Goal: Task Accomplishment & Management: Use online tool/utility

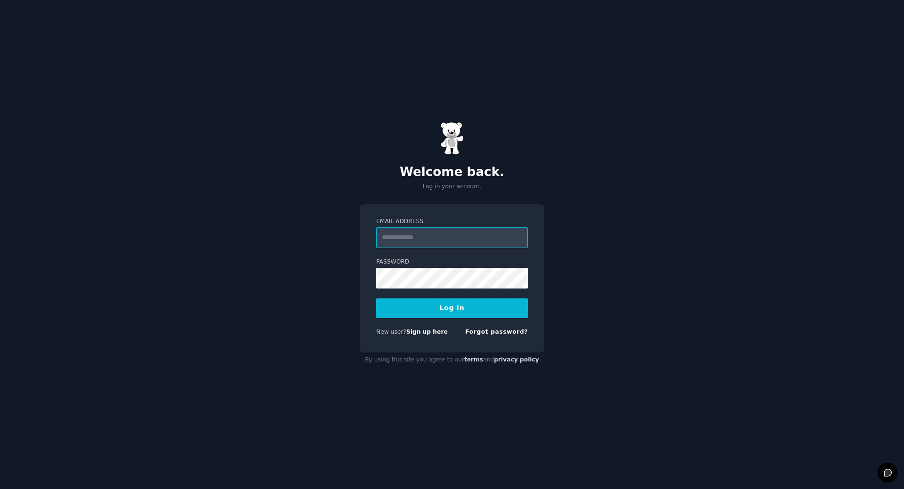
click at [401, 239] on input "Email Address" at bounding box center [452, 237] width 152 height 21
type input "**********"
click at [437, 308] on button "Log In" at bounding box center [452, 308] width 152 height 20
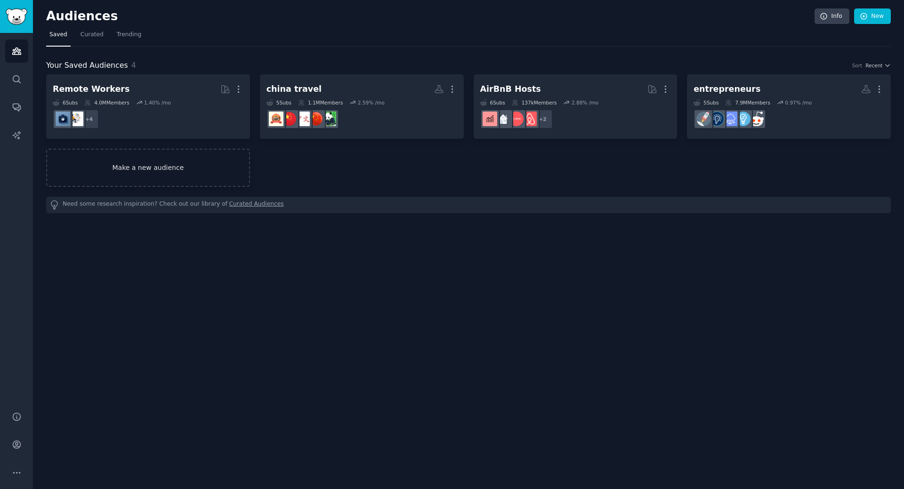
click at [210, 169] on link "Make a new audience" at bounding box center [148, 168] width 204 height 38
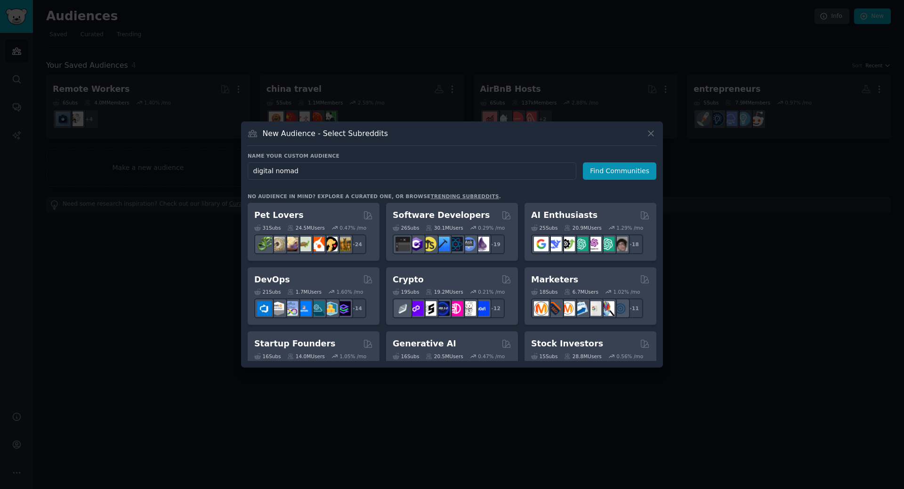
type input "digital nomads"
click button "Find Communities" at bounding box center [619, 170] width 73 height 17
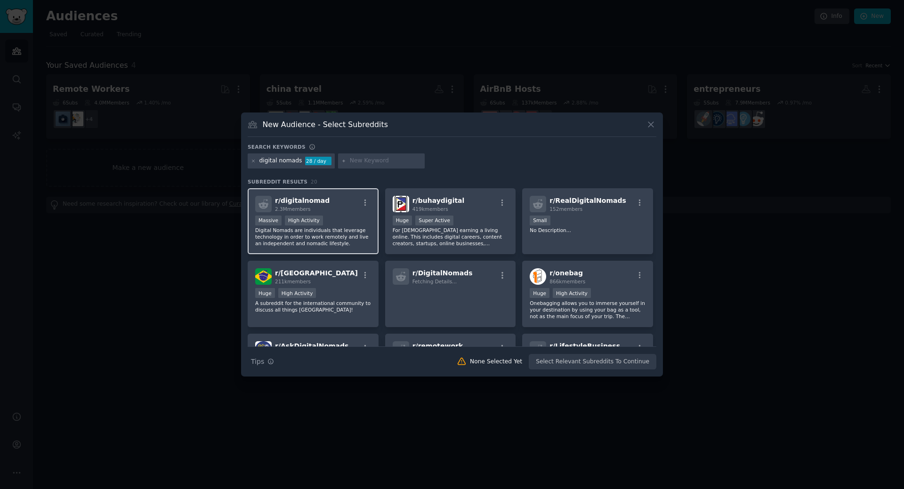
click at [337, 228] on p "Digital Nomads are individuals that leverage technology in order to work remote…" at bounding box center [313, 237] width 116 height 20
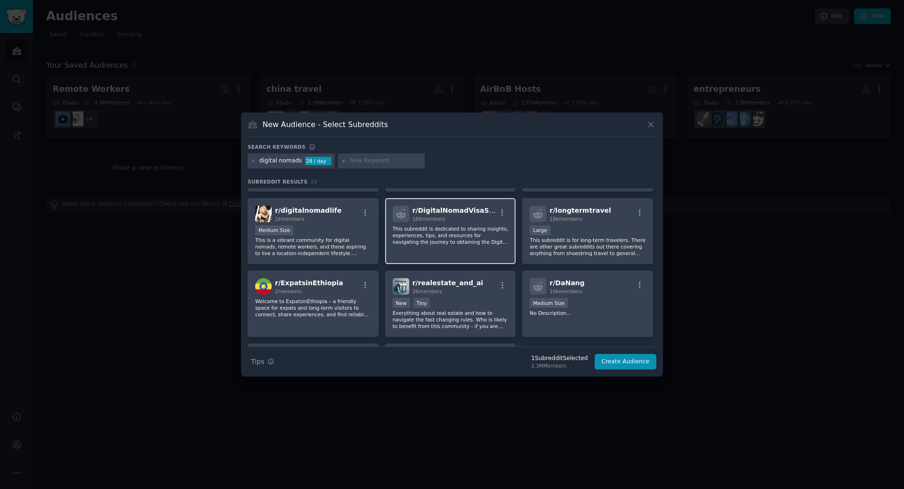
scroll to position [281, 0]
click at [326, 226] on div "Medium Size" at bounding box center [313, 232] width 116 height 12
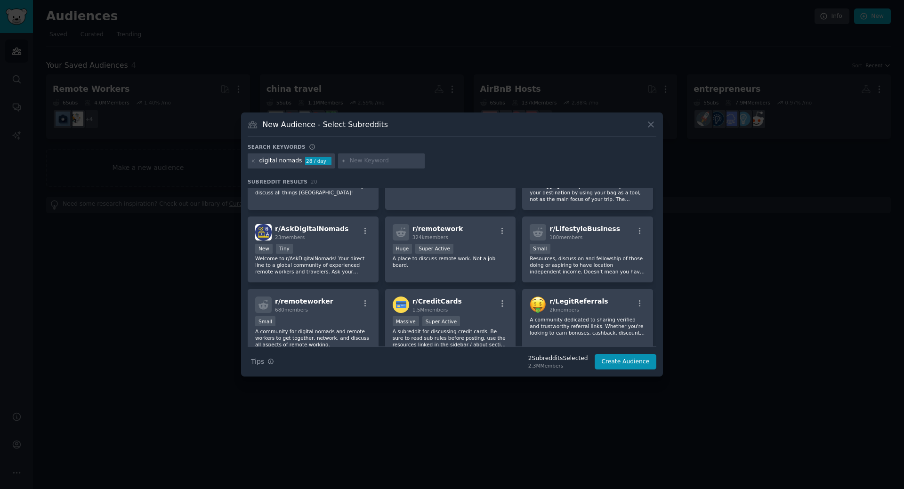
scroll to position [106, 0]
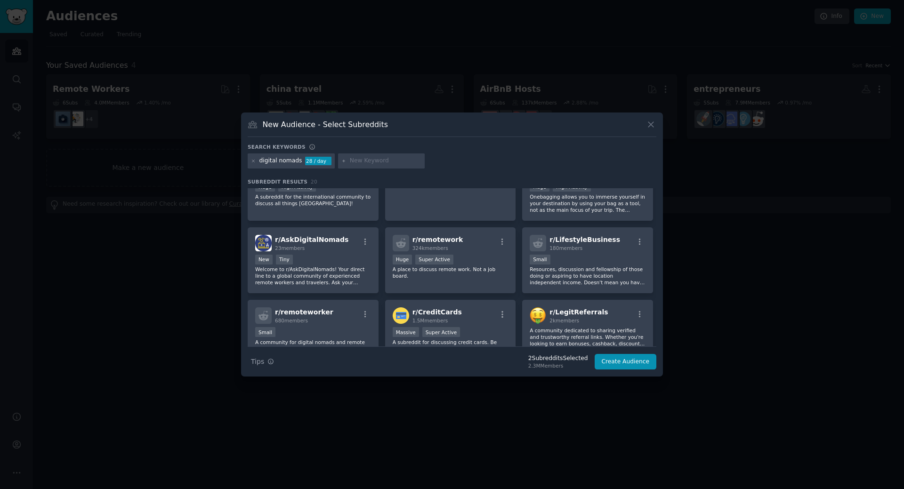
click at [355, 165] on div at bounding box center [381, 160] width 87 height 15
click at [357, 157] on input "text" at bounding box center [386, 161] width 72 height 8
type input "nomads"
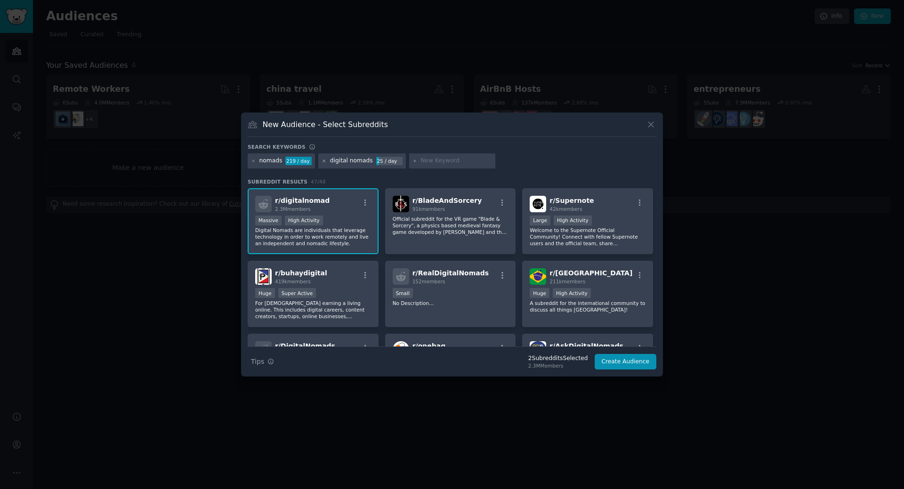
click at [322, 161] on icon at bounding box center [324, 161] width 5 height 5
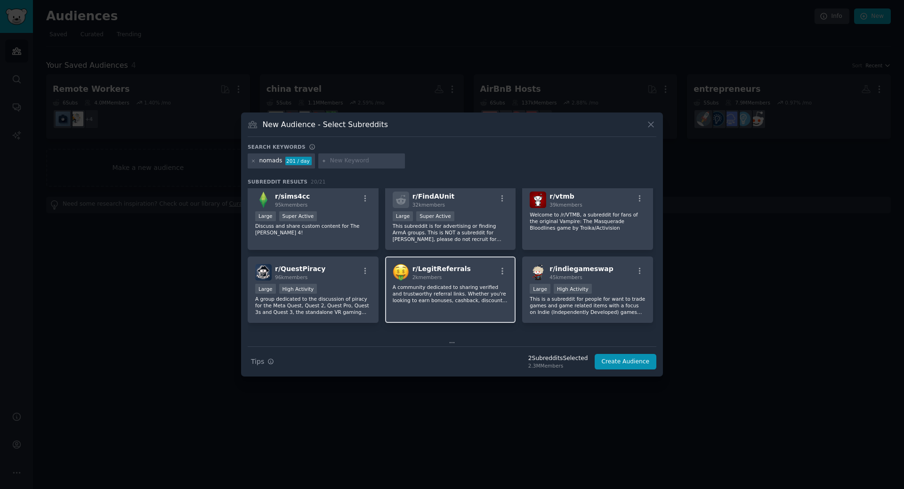
scroll to position [311, 0]
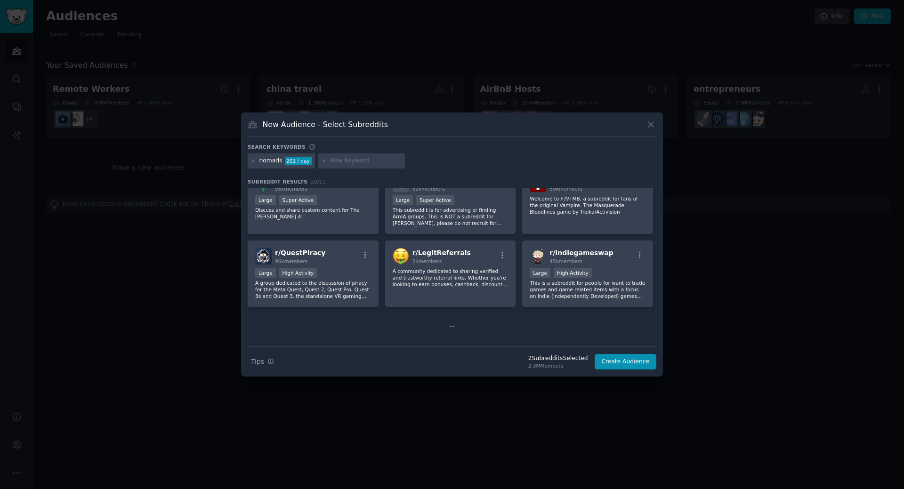
click at [452, 327] on icon at bounding box center [452, 326] width 4 height 0
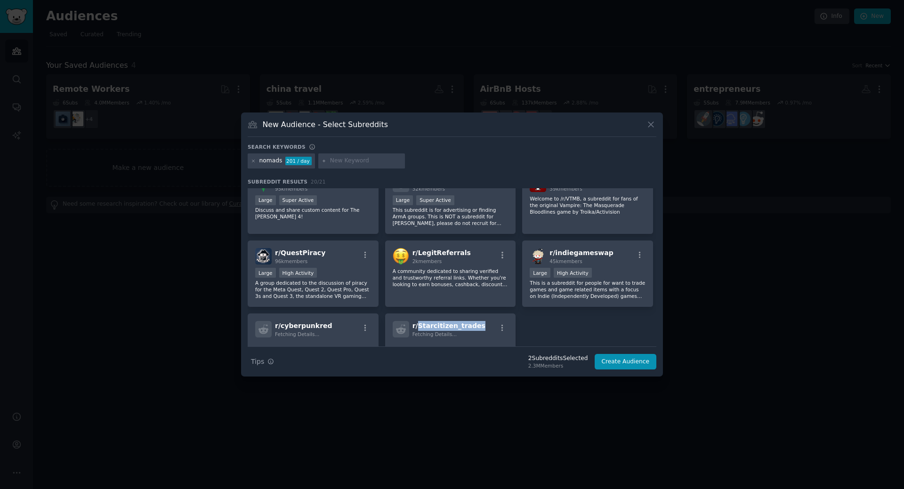
click at [452, 327] on span "r/ Starcitizen_trades" at bounding box center [448, 326] width 73 height 8
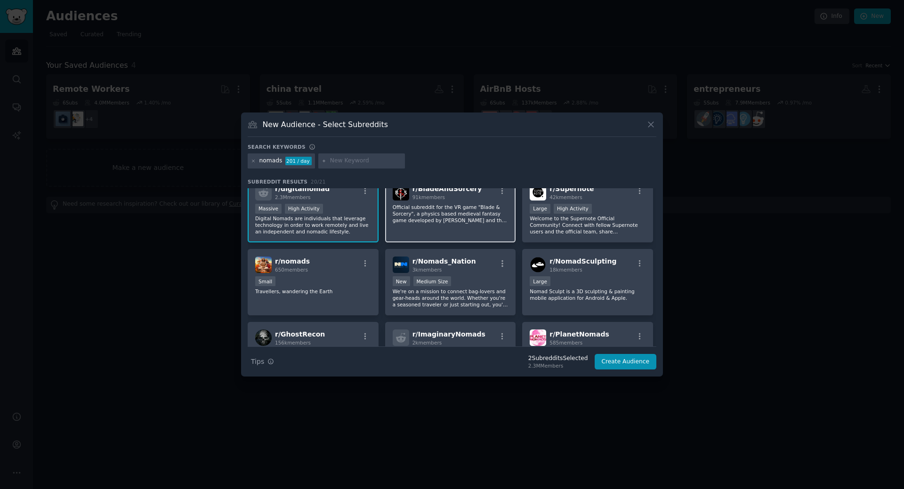
scroll to position [0, 0]
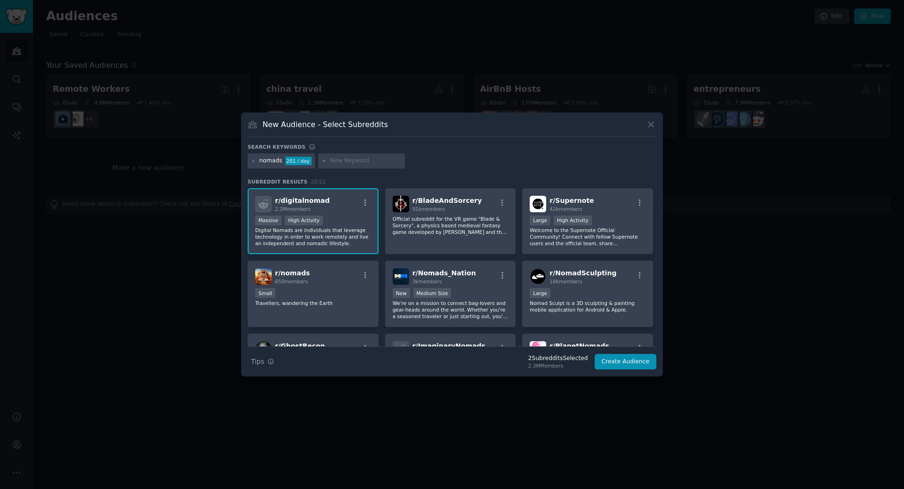
click at [415, 163] on div "nomads 201 / day" at bounding box center [452, 162] width 409 height 18
click at [268, 362] on icon "button" at bounding box center [270, 361] width 7 height 7
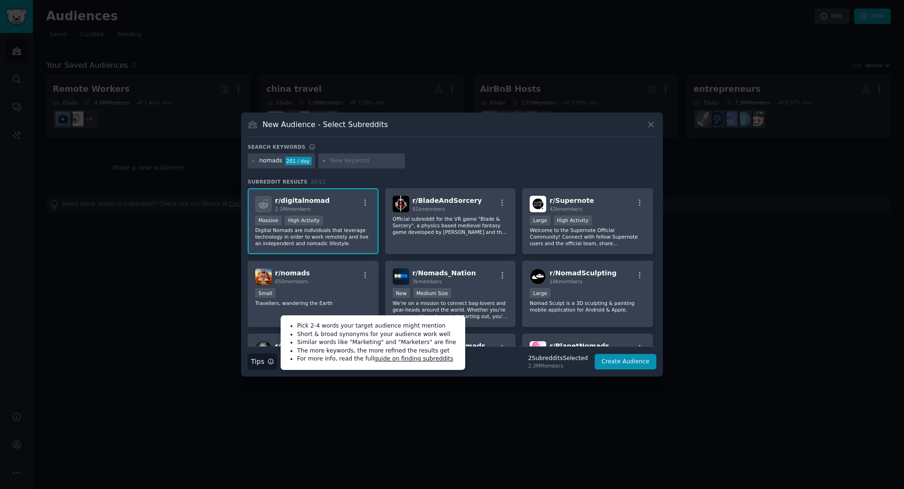
click at [334, 157] on input "text" at bounding box center [366, 161] width 72 height 8
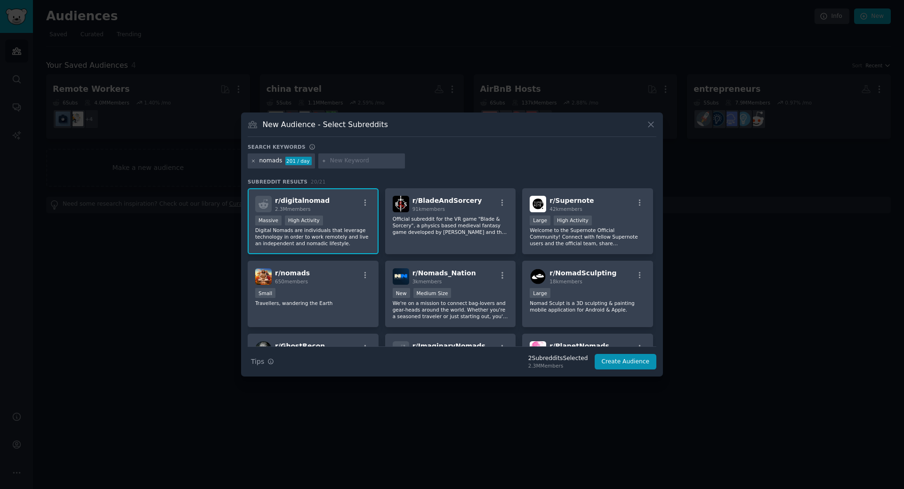
click at [254, 161] on icon at bounding box center [253, 161] width 2 height 2
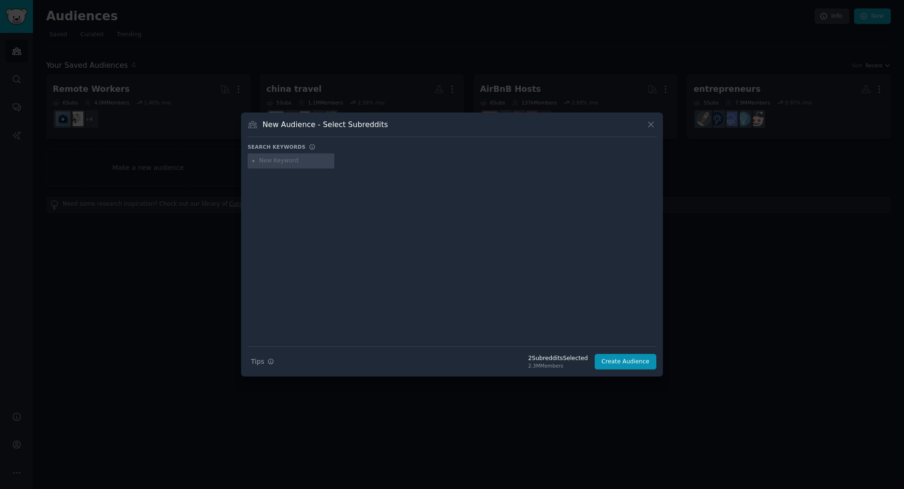
click at [267, 160] on input "text" at bounding box center [295, 161] width 72 height 8
type input "digital nomad"
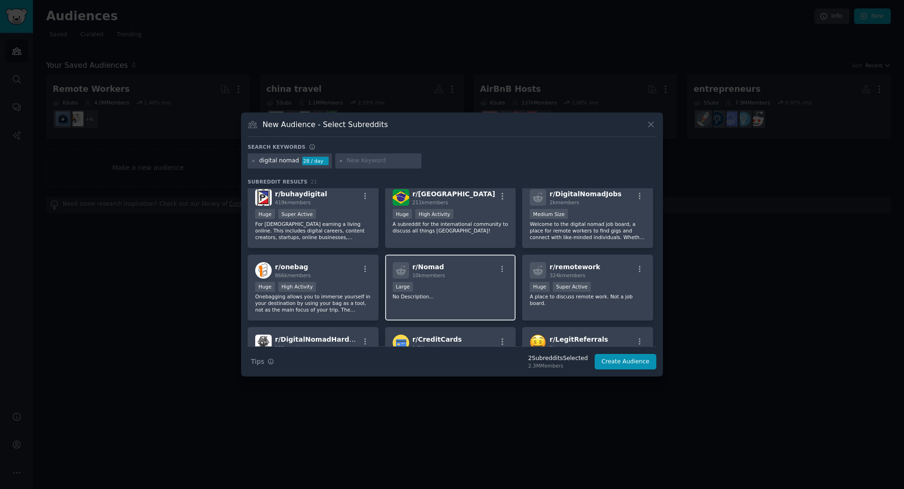
scroll to position [82, 0]
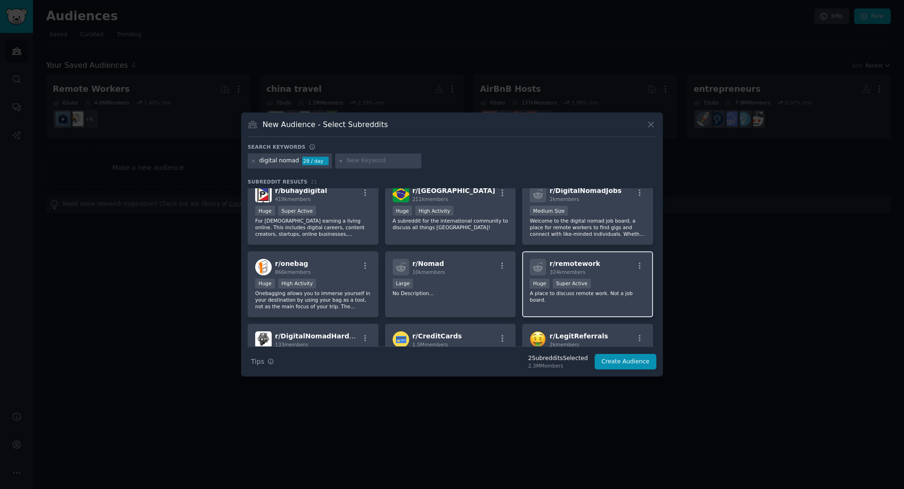
click at [603, 266] on div "r/ remotework 324k members" at bounding box center [588, 267] width 116 height 16
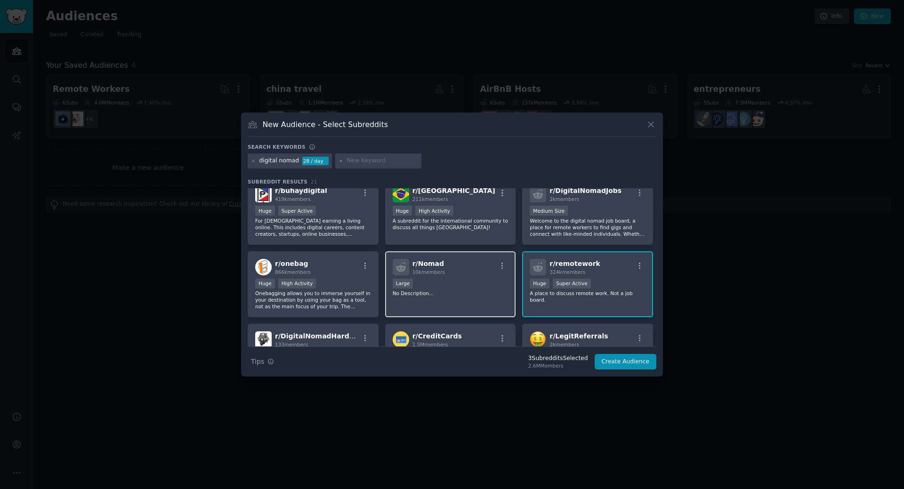
click at [442, 284] on div "Large" at bounding box center [451, 285] width 116 height 12
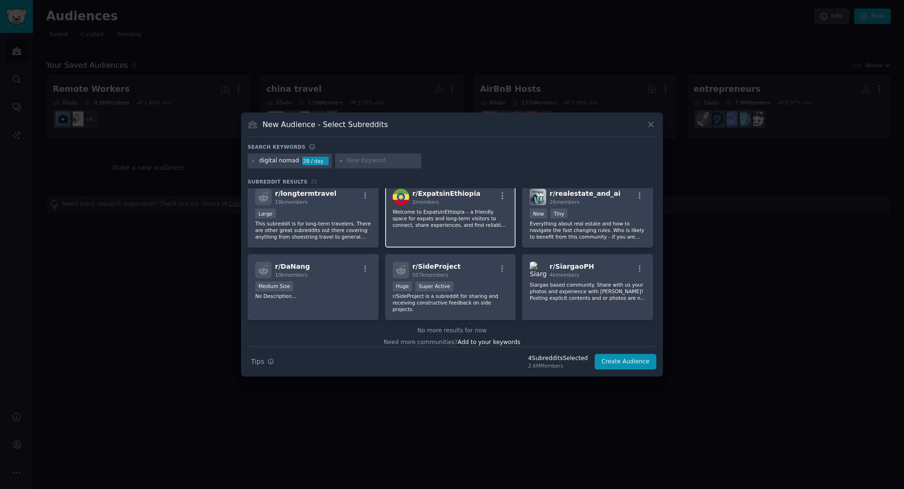
scroll to position [0, 0]
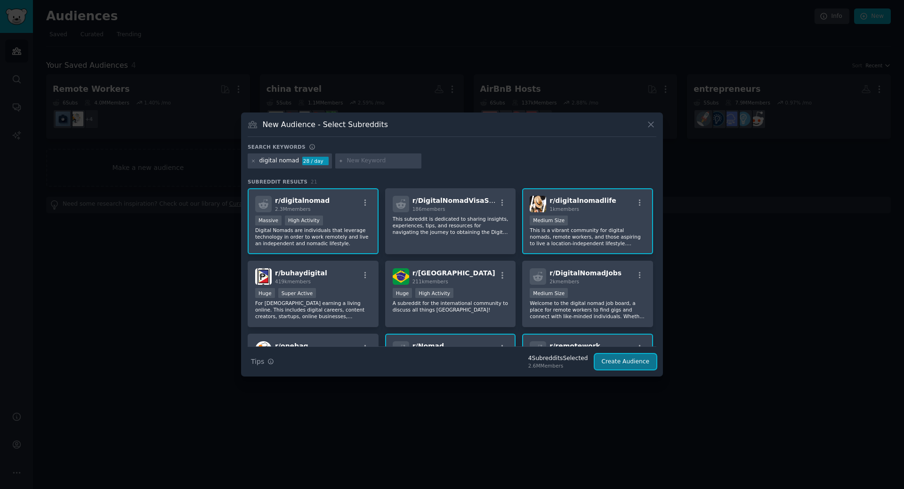
click at [613, 363] on button "Create Audience" at bounding box center [626, 362] width 62 height 16
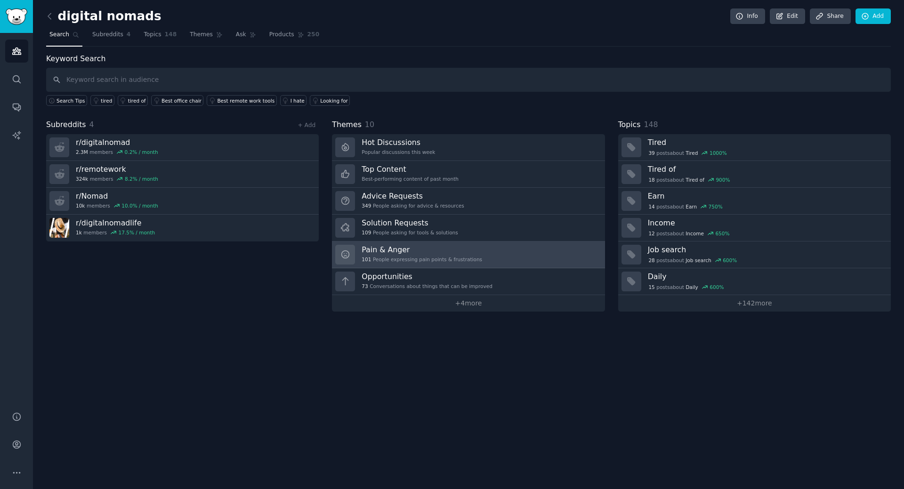
click at [429, 259] on div "101 People expressing pain points & frustrations" at bounding box center [422, 259] width 121 height 7
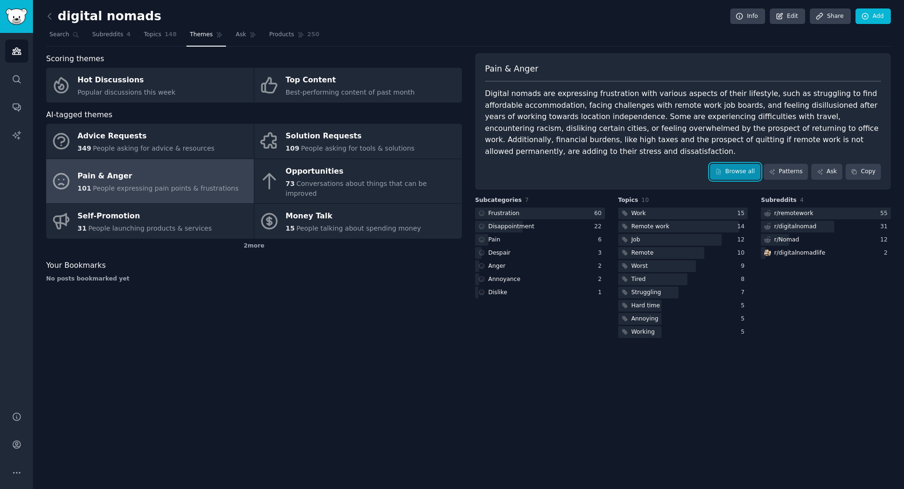
click at [749, 164] on link "Browse all" at bounding box center [735, 172] width 50 height 16
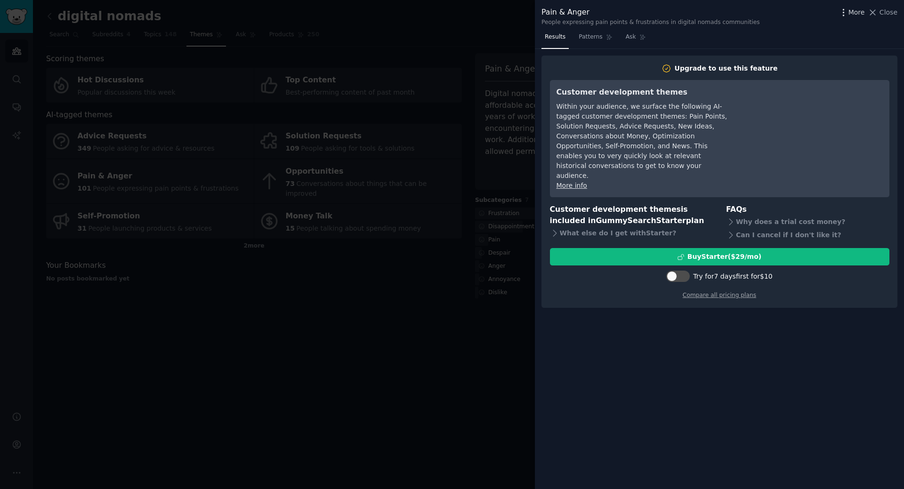
click at [855, 15] on span "More" at bounding box center [856, 13] width 16 height 10
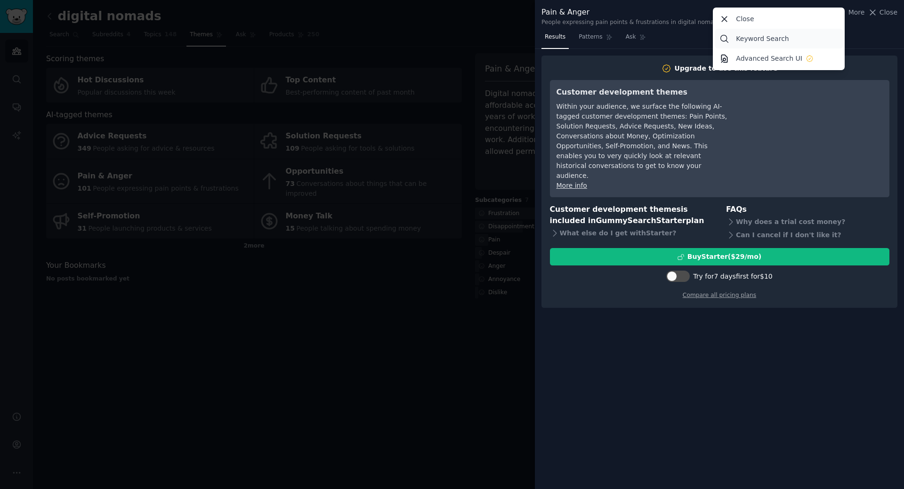
click at [753, 38] on p "Keyword Search" at bounding box center [762, 39] width 53 height 10
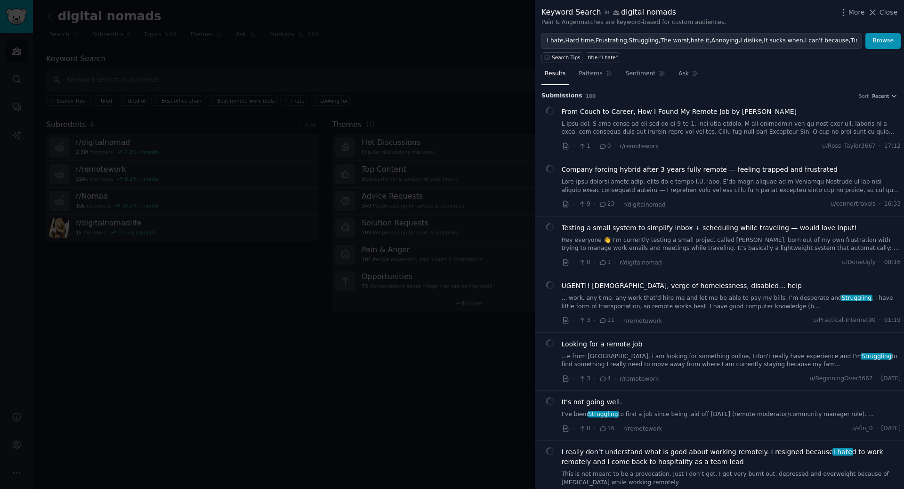
click at [880, 90] on div "Submission s 100 Sort Recent" at bounding box center [719, 92] width 356 height 15
click at [880, 87] on div "Submission s 100 Sort Recent" at bounding box center [719, 92] width 356 height 15
click at [880, 95] on span "Recent" at bounding box center [880, 96] width 17 height 7
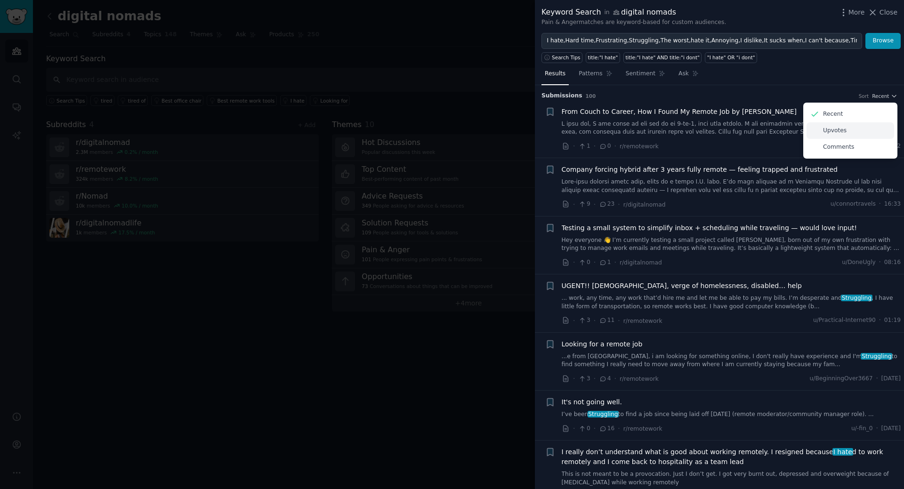
click at [826, 133] on p "Upvotes" at bounding box center [835, 131] width 24 height 8
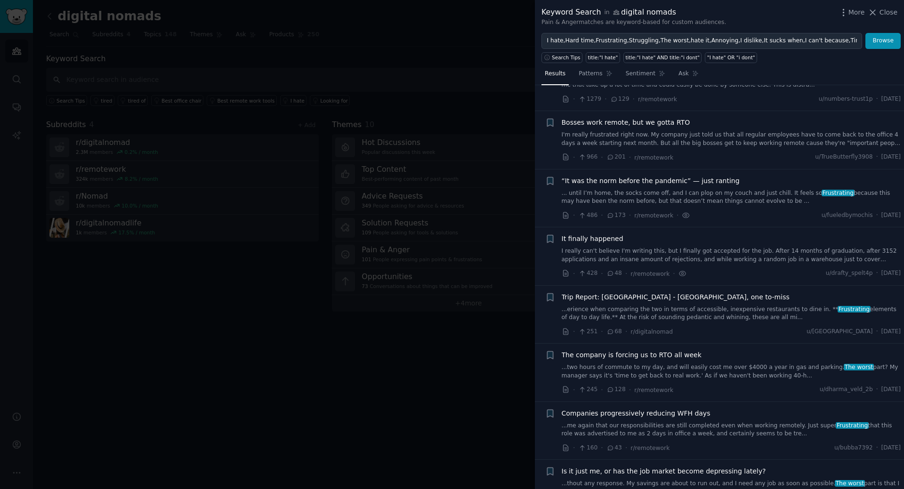
scroll to position [216, 0]
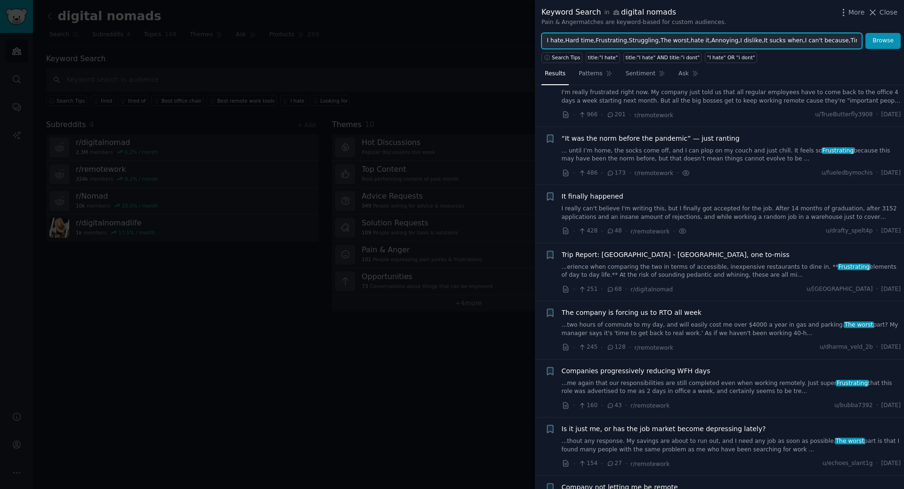
click at [639, 36] on input "I hate,Hard time,Frustrating,Struggling,The worst,hate it,Annoying,I dislike,It…" at bounding box center [701, 41] width 321 height 16
click at [865, 33] on button "Browse" at bounding box center [882, 41] width 35 height 16
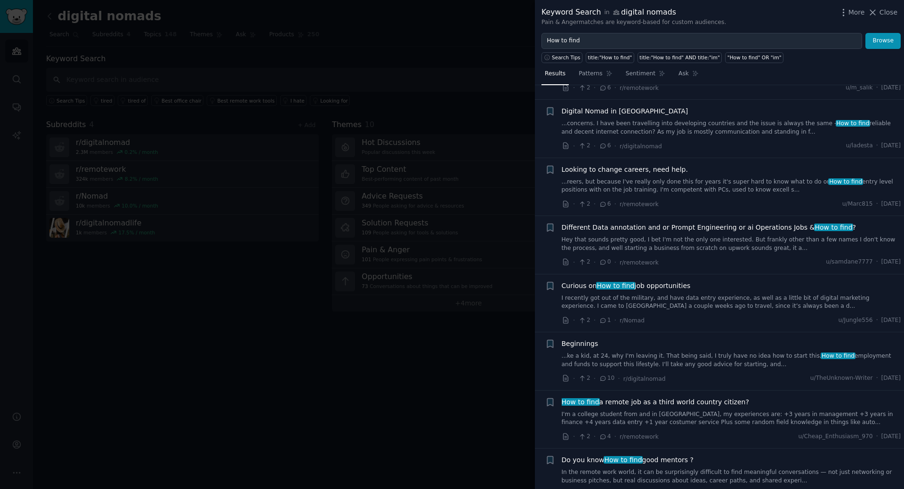
scroll to position [1565, 0]
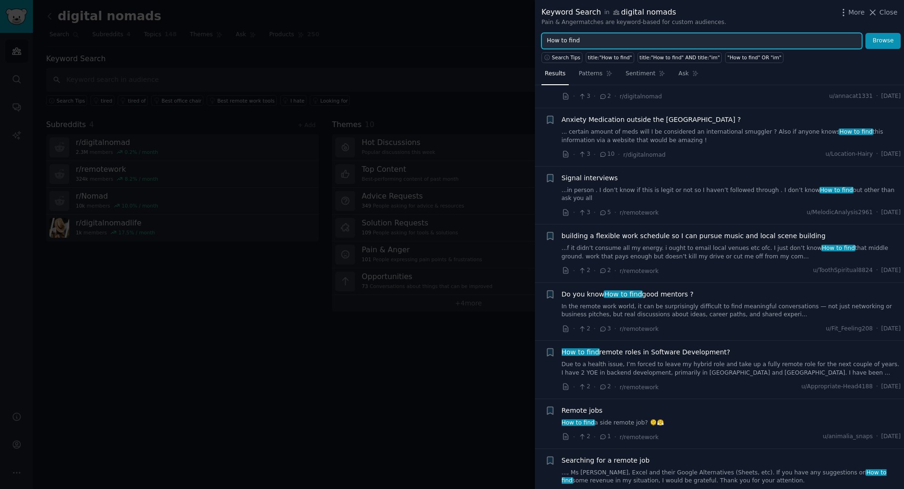
click at [604, 40] on input "How to find" at bounding box center [701, 41] width 321 height 16
type input "cities, place, country"
click at [865, 33] on button "Browse" at bounding box center [882, 41] width 35 height 16
